Goal: Information Seeking & Learning: Learn about a topic

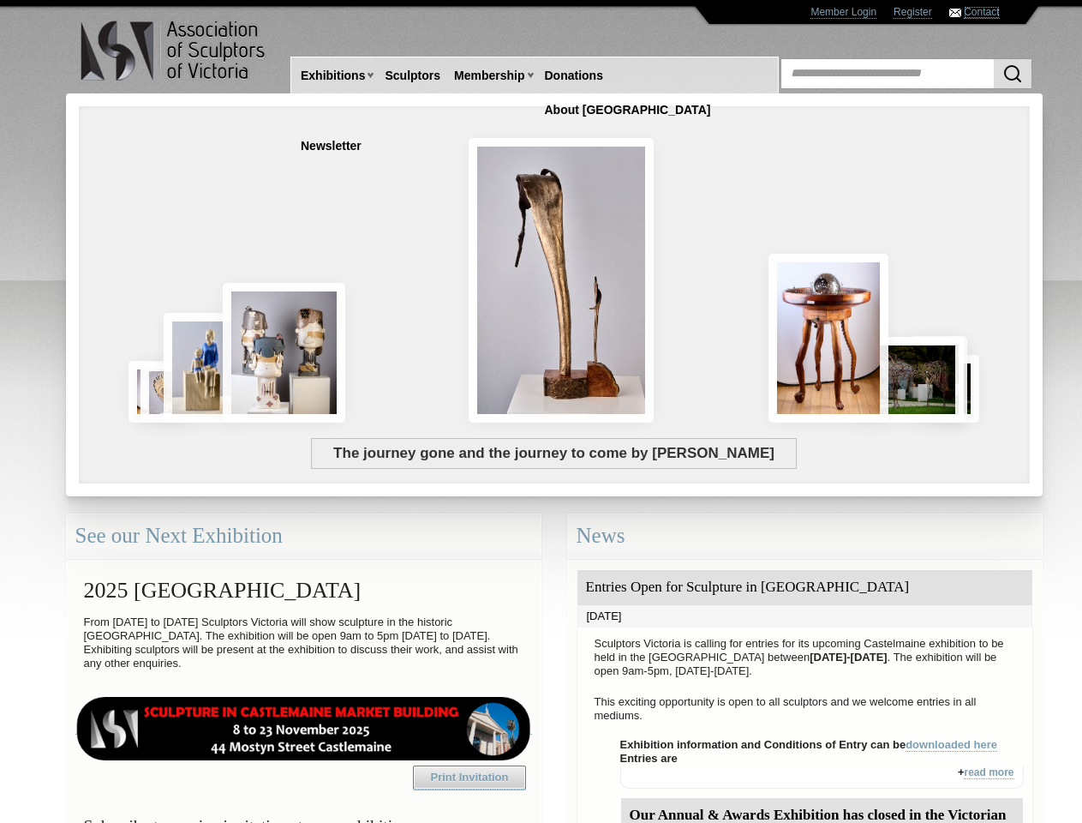
click at [981, 12] on link "Contact" at bounding box center [981, 12] width 35 height 13
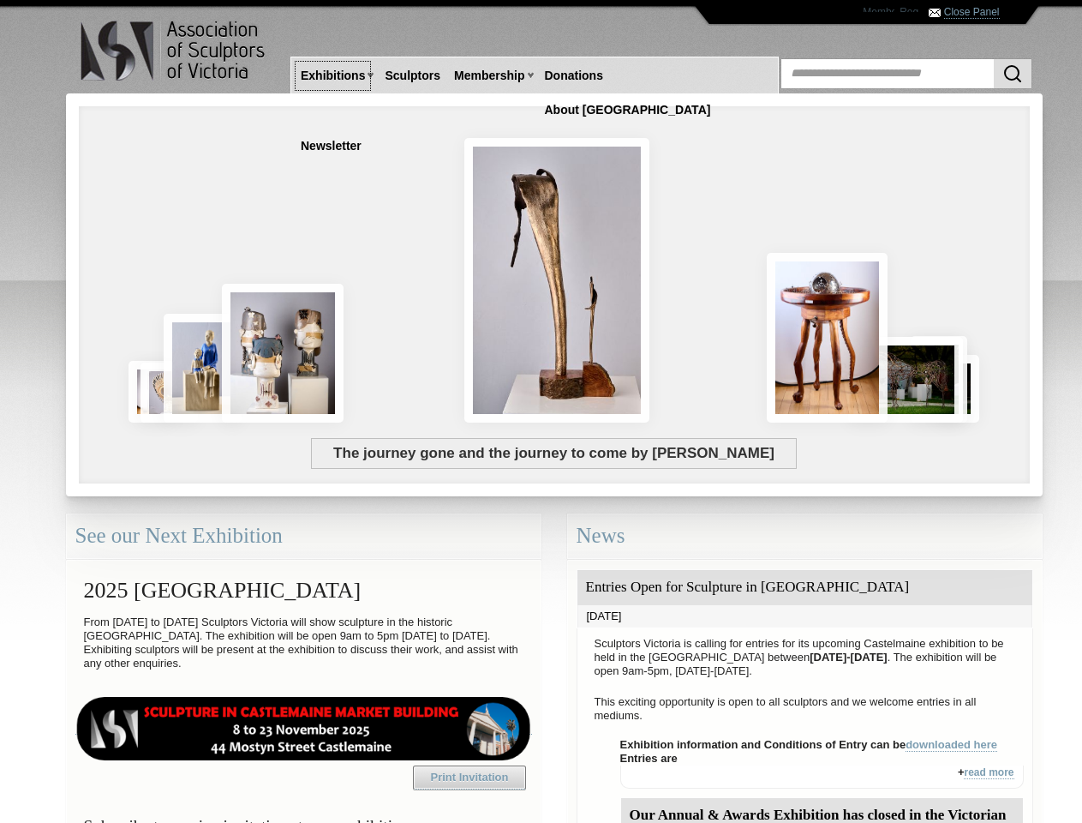
click at [332, 75] on link "Exhibitions" at bounding box center [333, 76] width 78 height 32
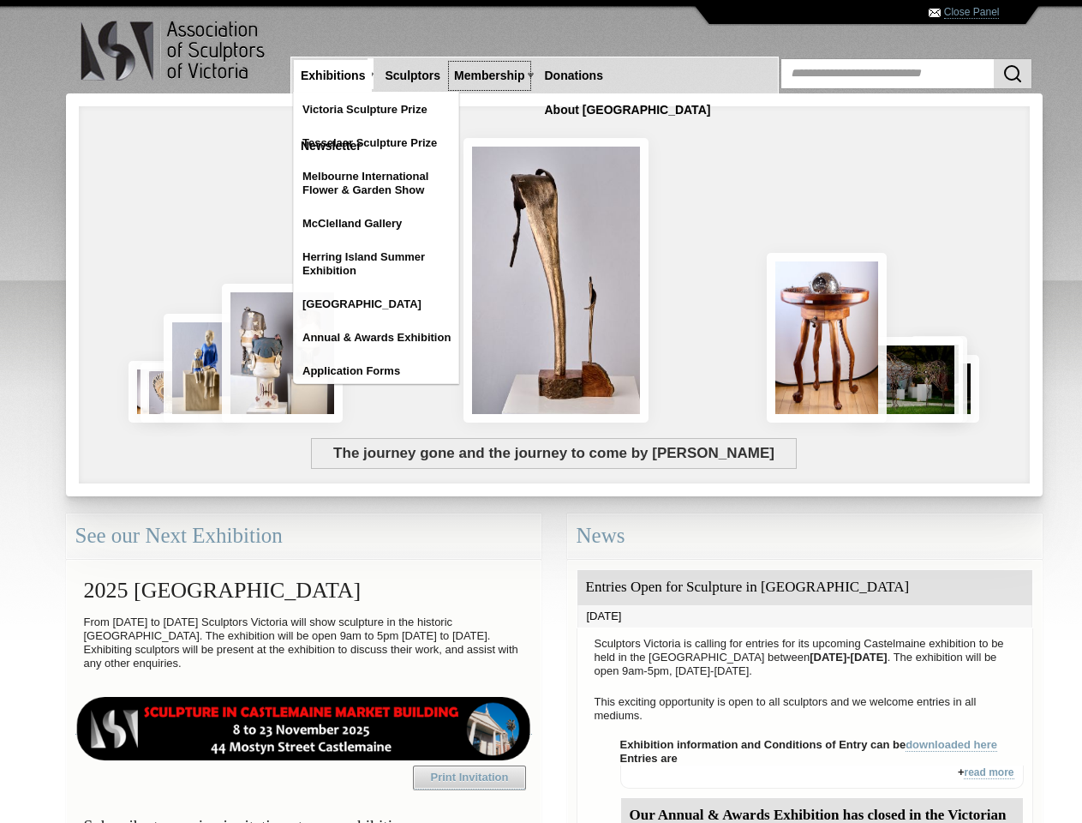
click at [489, 75] on link "Membership" at bounding box center [489, 76] width 84 height 32
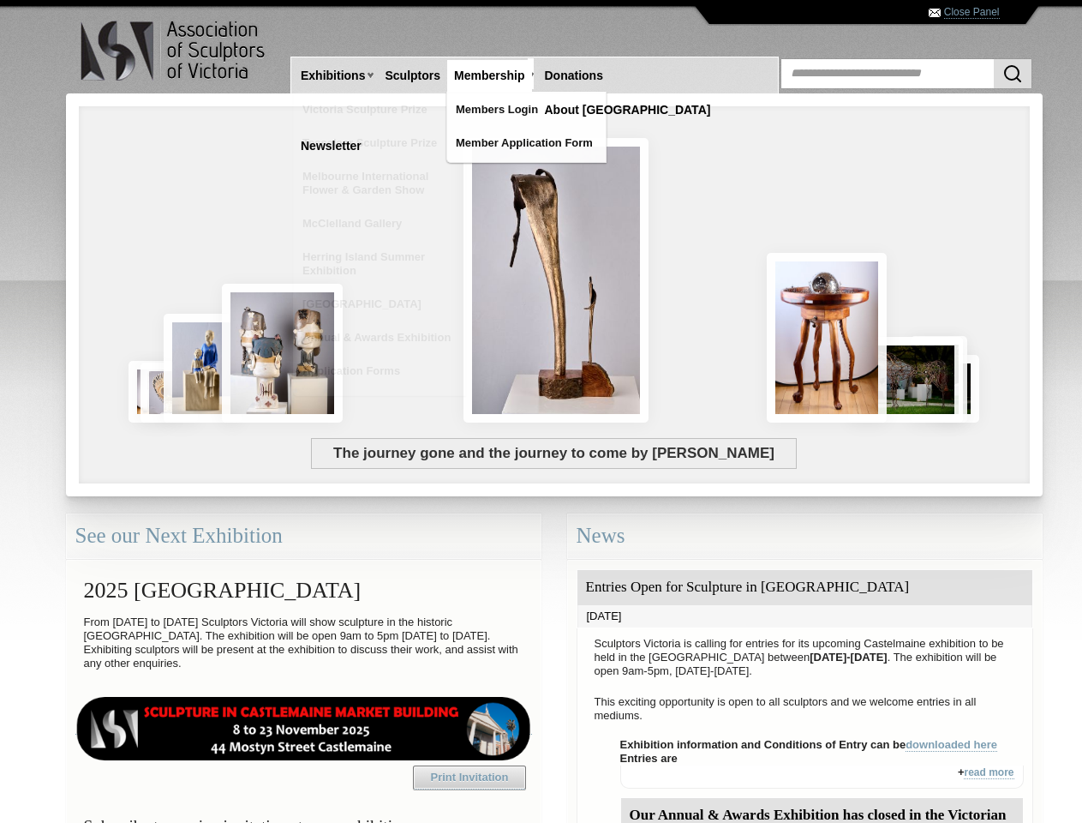
click at [554, 355] on div "The journey gone and the journey to come by [PERSON_NAME]" at bounding box center [463, 359] width 743 height 155
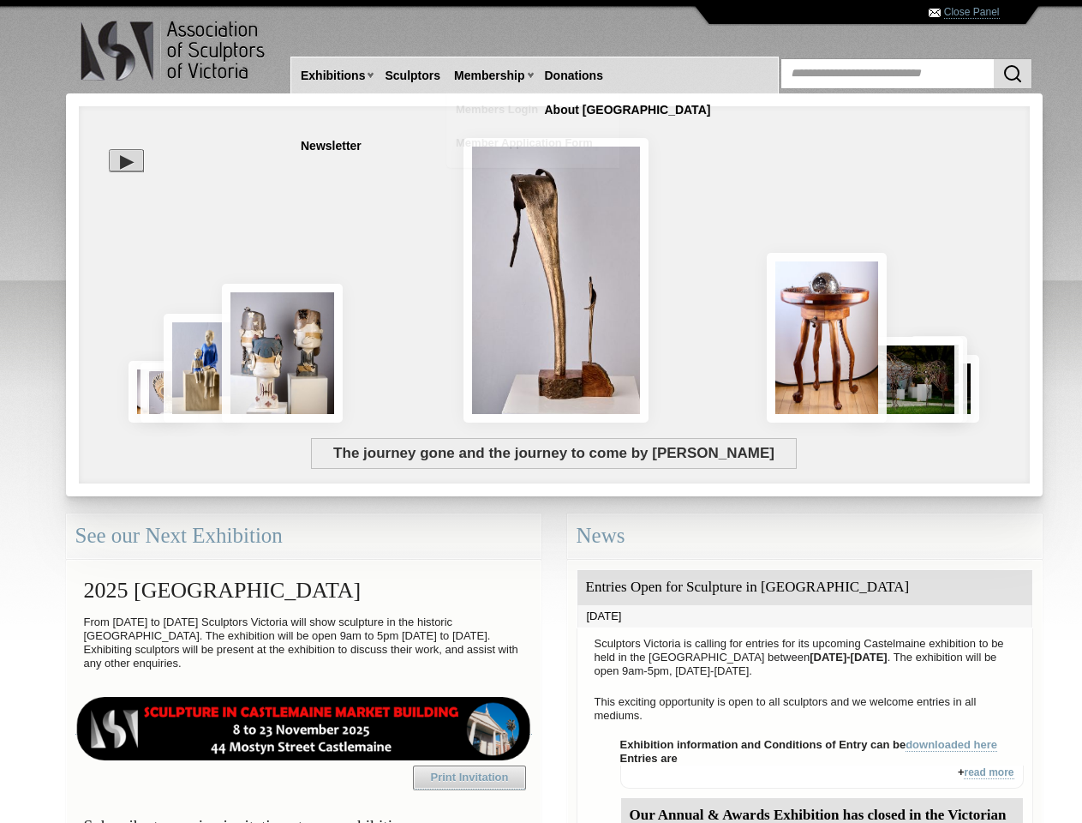
click at [559, 280] on img at bounding box center [556, 280] width 185 height 284
click at [115, 104] on div at bounding box center [554, 294] width 977 height 403
